Goal: Subscribe to service/newsletter

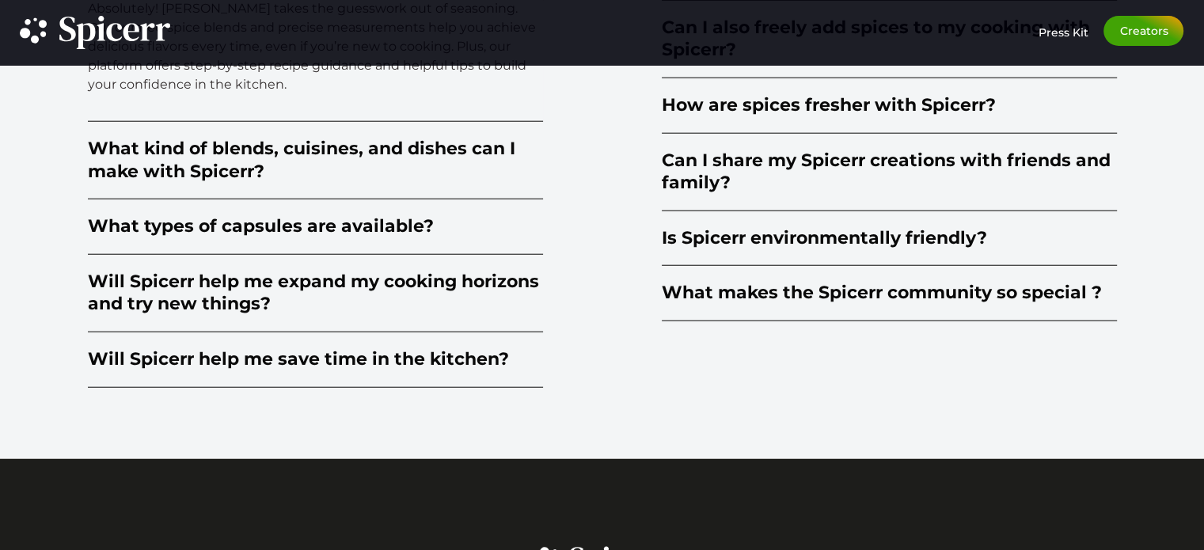
scroll to position [3961, 0]
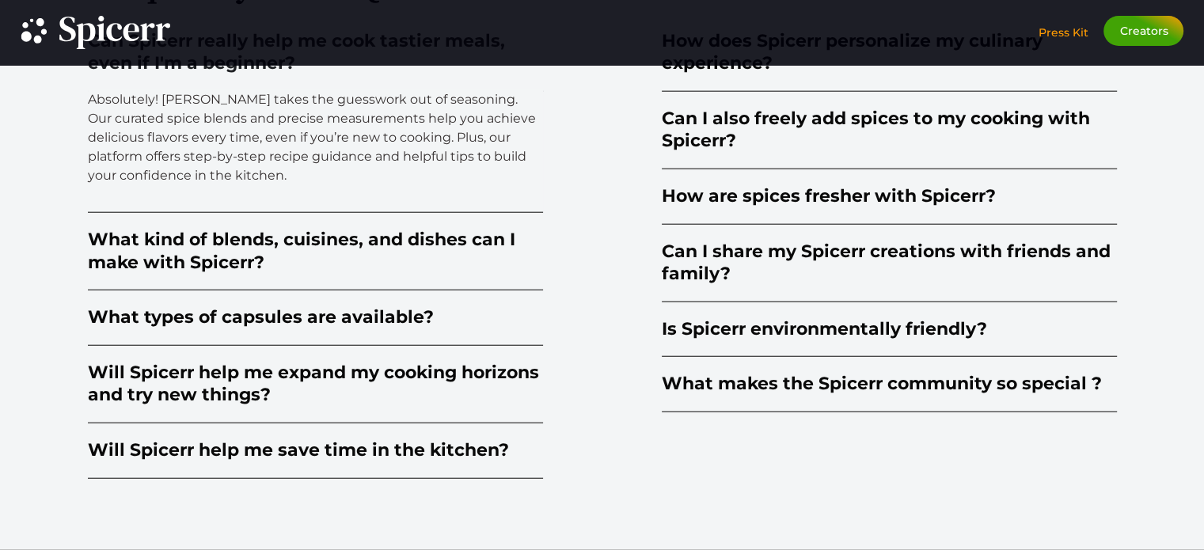
click at [1070, 32] on span "Press Kit" at bounding box center [1063, 32] width 50 height 14
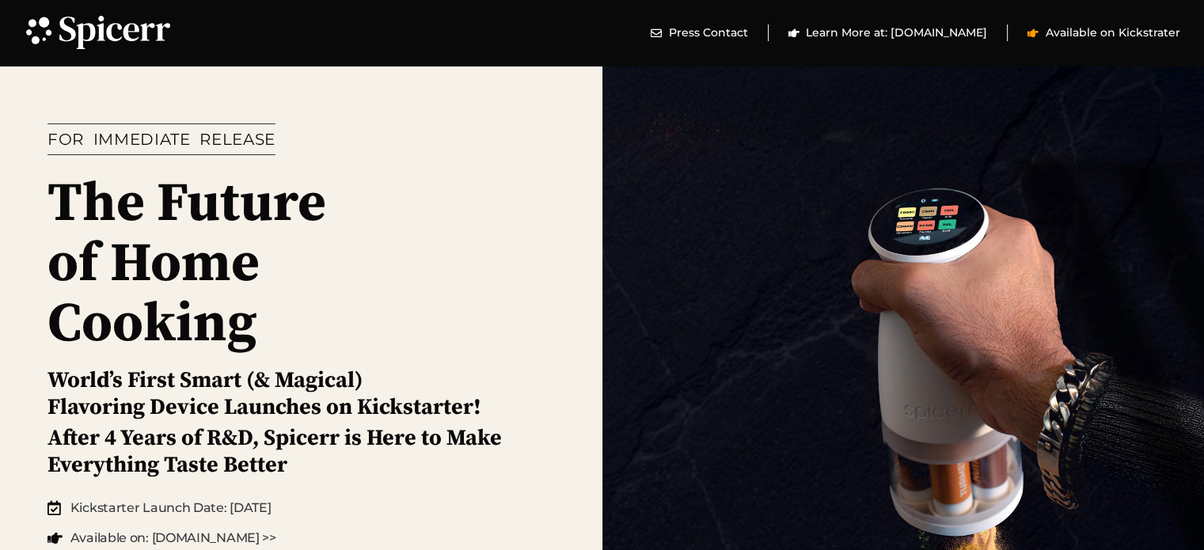
click at [1072, 34] on span "Available on Kickstrater" at bounding box center [1111, 33] width 139 height 17
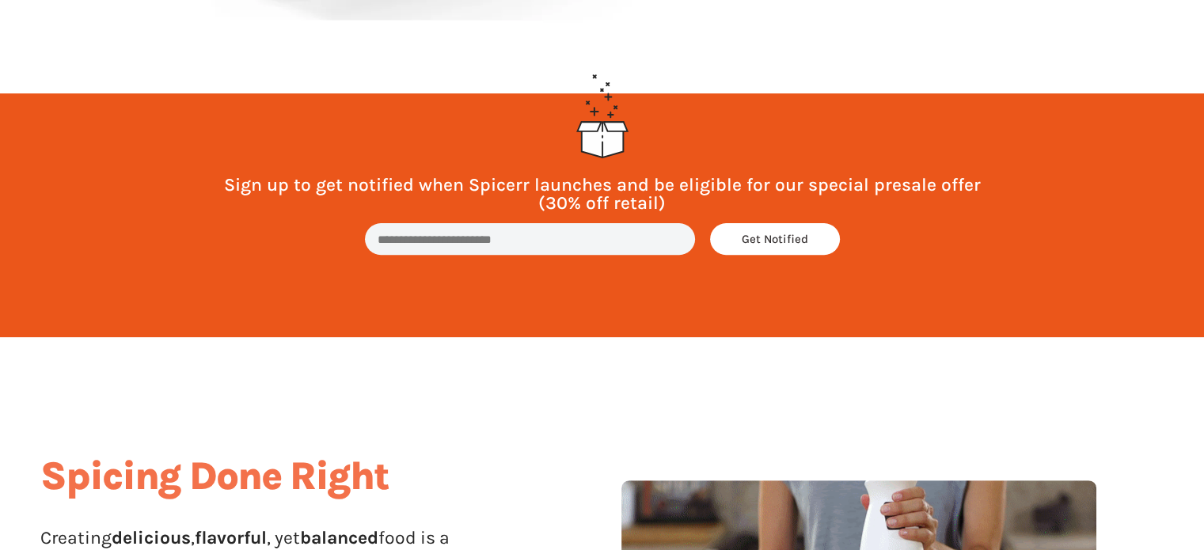
scroll to position [633, 0]
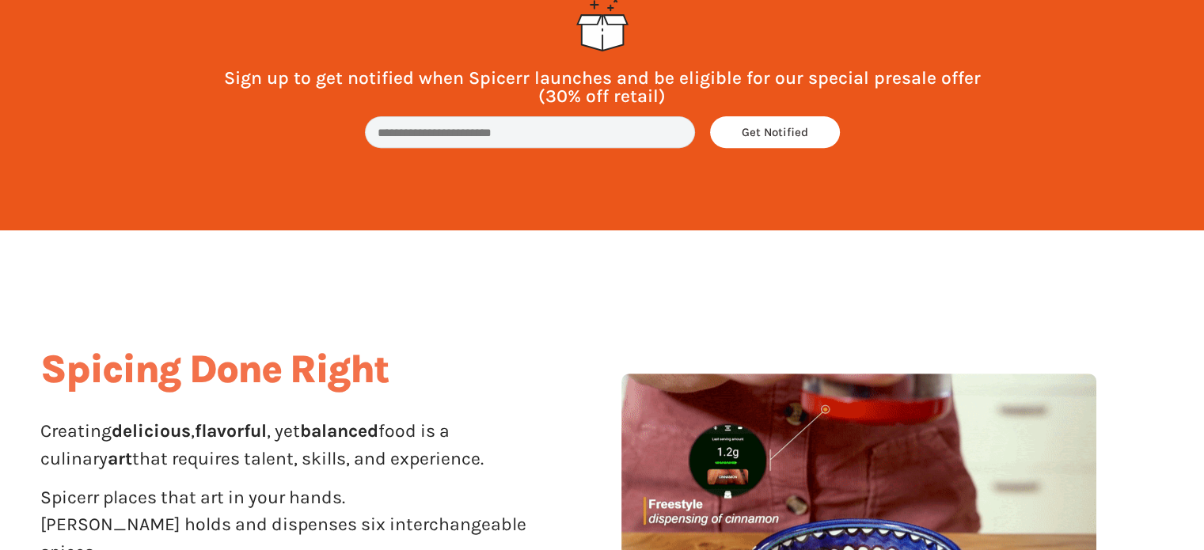
click at [544, 123] on input "email" at bounding box center [530, 132] width 330 height 32
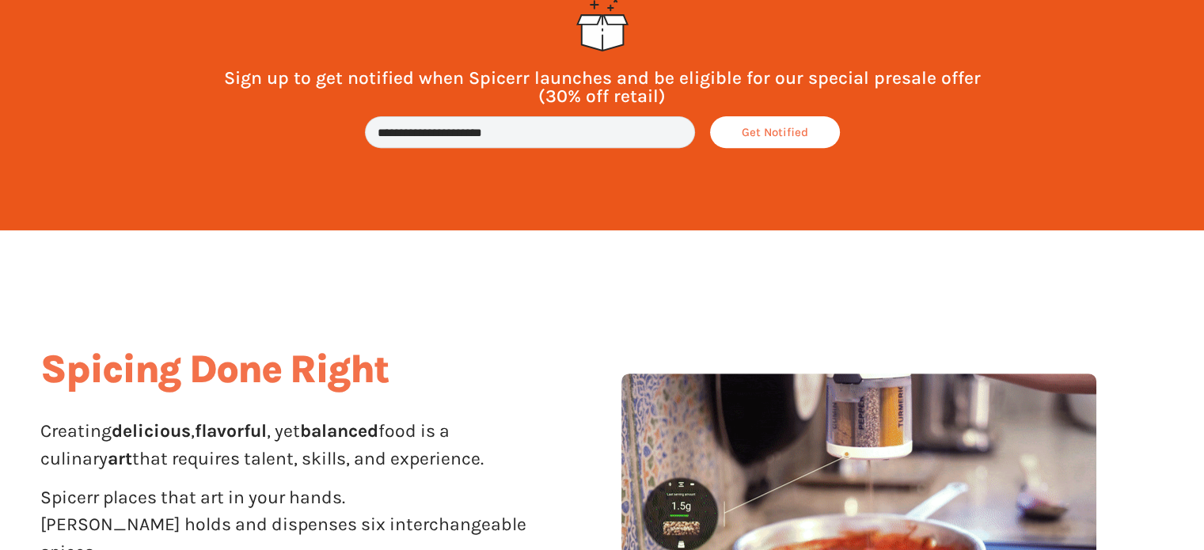
type input "**********"
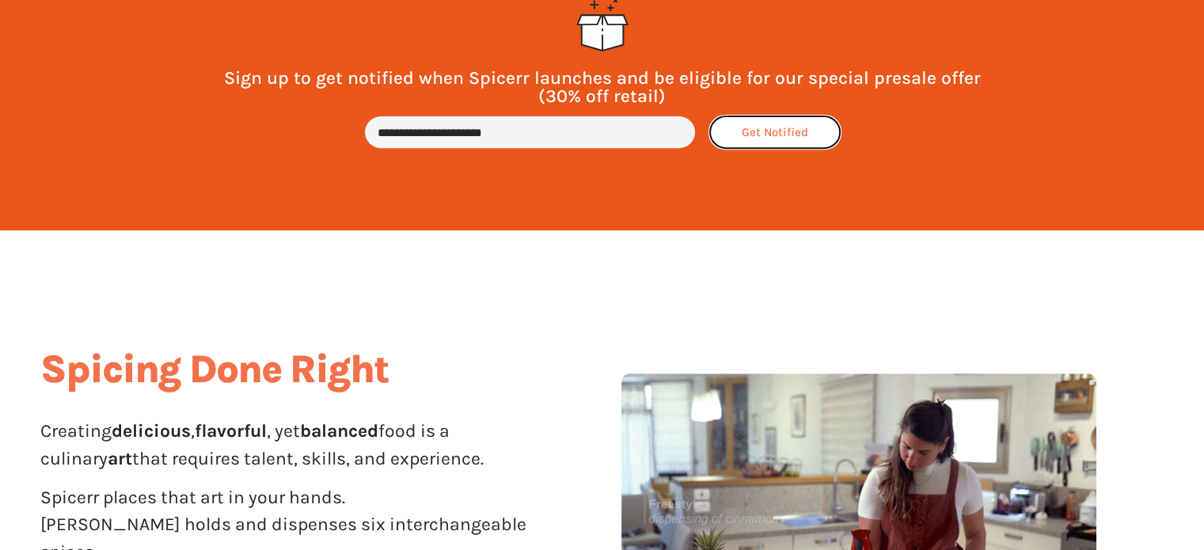
click at [743, 127] on span "Get Notified" at bounding box center [775, 133] width 66 height 12
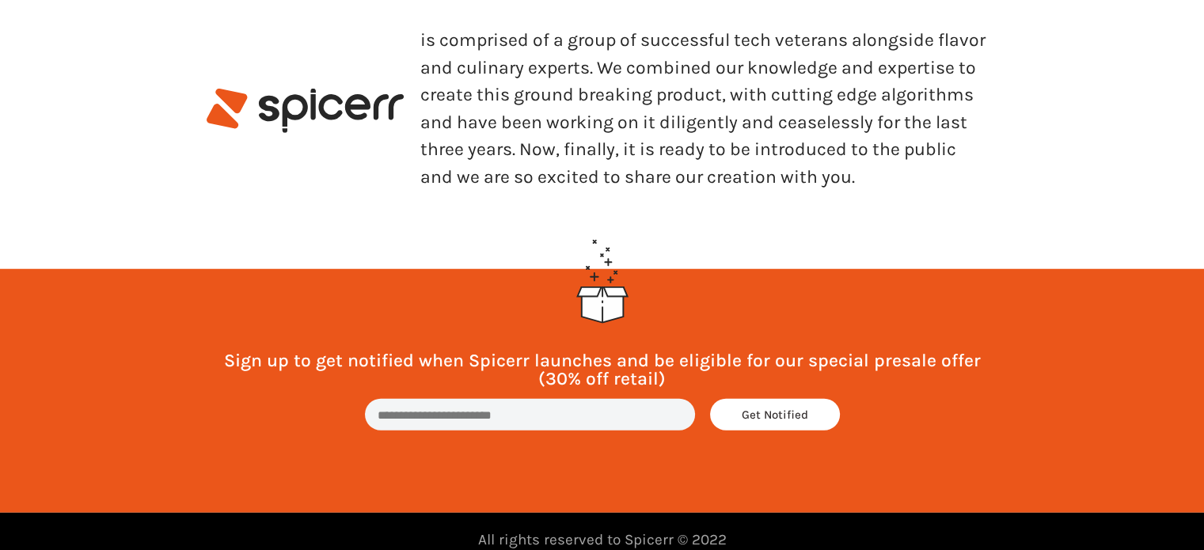
scroll to position [4306, 0]
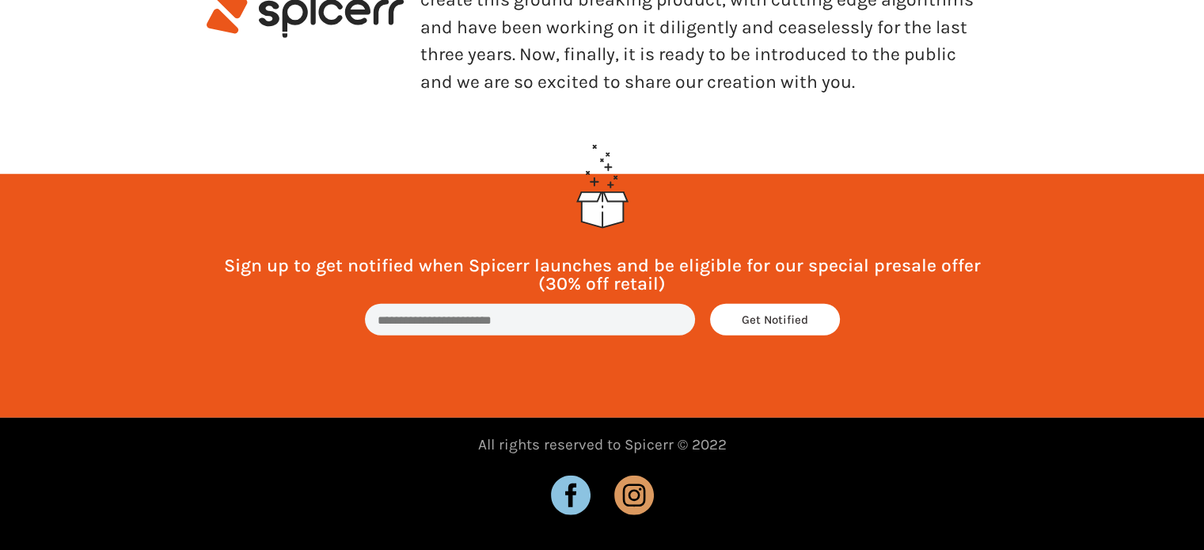
click at [570, 495] on icon at bounding box center [571, 496] width 40 height 40
